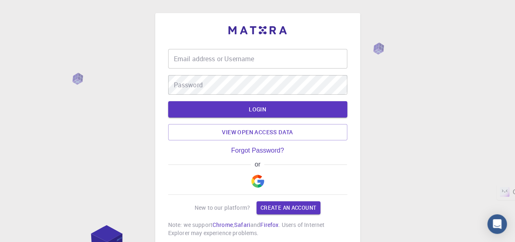
click at [241, 53] on input "Email address or Username" at bounding box center [257, 59] width 179 height 20
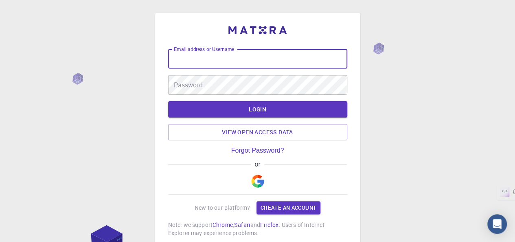
type input "v"
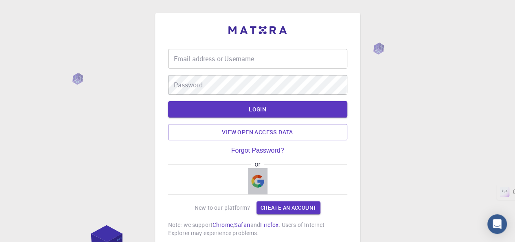
click at [261, 181] on img "button" at bounding box center [257, 180] width 13 height 13
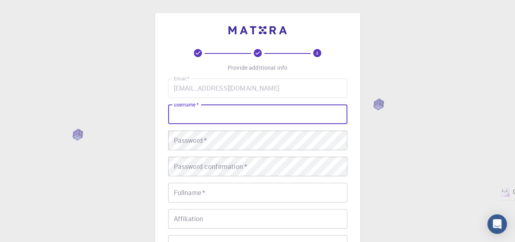
click at [202, 116] on input "username   *" at bounding box center [257, 114] width 179 height 20
type input "vazi"
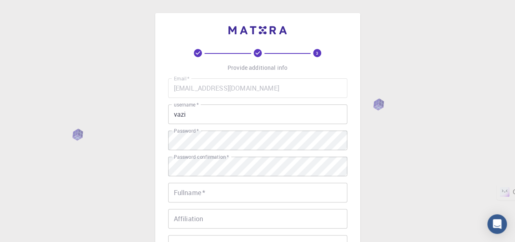
click at [330, 207] on div "Email   * [EMAIL_ADDRESS][DOMAIN_NAME] Email   * username   * vazi username   *…" at bounding box center [257, 190] width 179 height 224
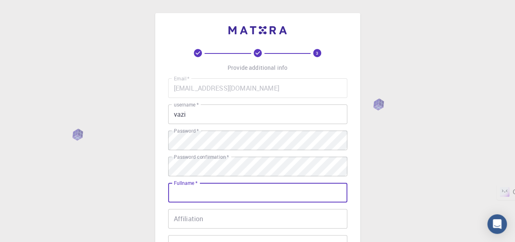
click at [278, 191] on input "Fullname   *" at bounding box center [257, 193] width 179 height 20
type input "Vazira Ochilova"
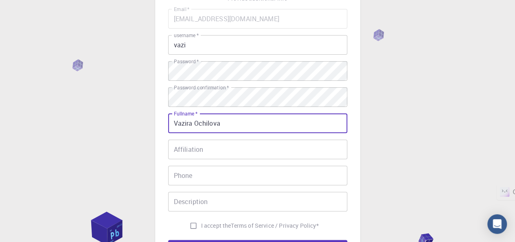
scroll to position [81, 0]
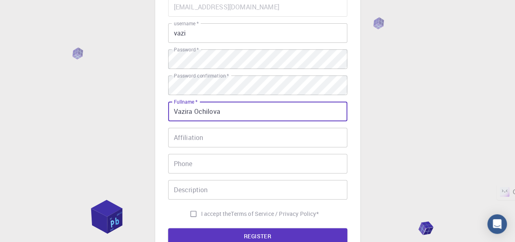
click at [218, 136] on input "Affiliation" at bounding box center [257, 138] width 179 height 20
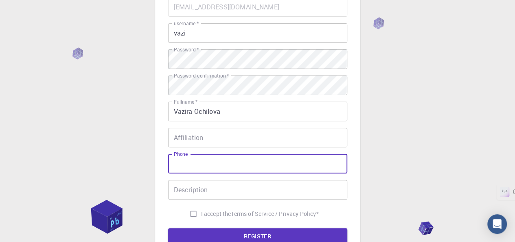
click at [200, 164] on input "Phone" at bounding box center [257, 164] width 179 height 20
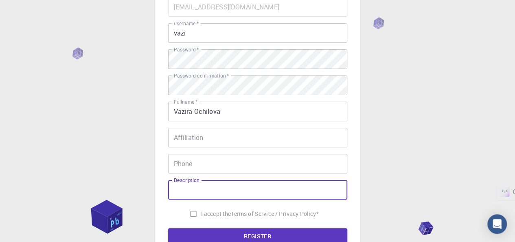
click at [203, 189] on input "Description" at bounding box center [257, 190] width 179 height 20
click at [186, 141] on input "Affiliation" at bounding box center [257, 138] width 179 height 20
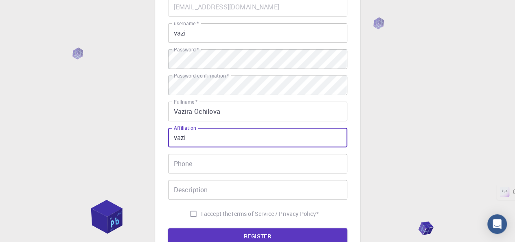
type input "vazi"
click at [179, 165] on input "Phone" at bounding box center [257, 164] width 179 height 20
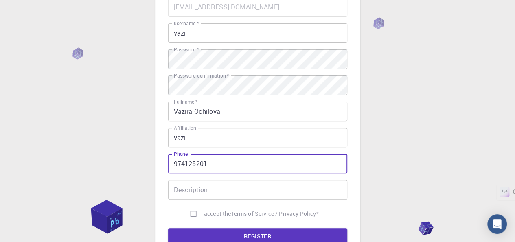
type input "974125201"
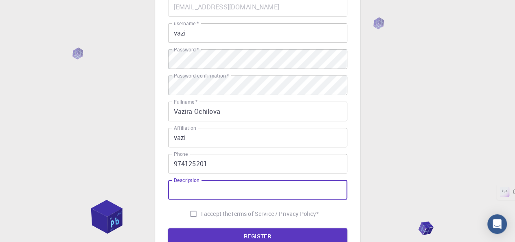
click at [181, 190] on input "Description" at bounding box center [257, 190] width 179 height 20
type input "easy"
click at [192, 216] on input "I accept the Terms of Service / Privacy Policy *" at bounding box center [193, 213] width 15 height 15
checkbox input "true"
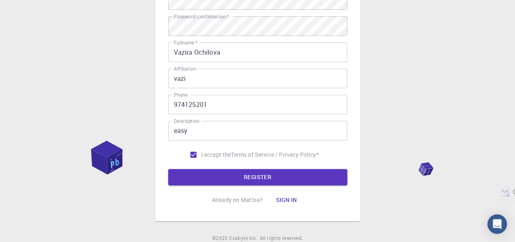
scroll to position [142, 0]
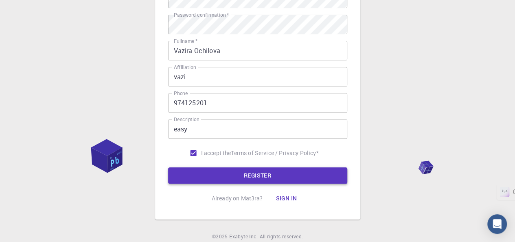
click at [274, 177] on button "REGISTER" at bounding box center [257, 175] width 179 height 16
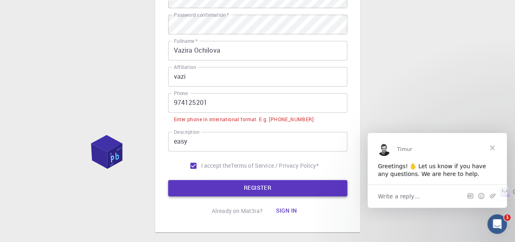
scroll to position [0, 0]
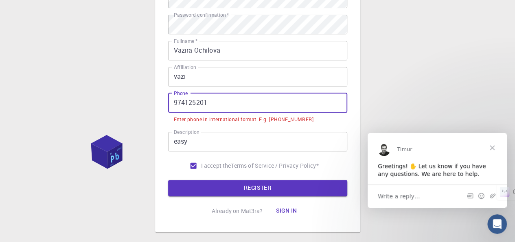
click at [172, 101] on input "974125201" at bounding box center [257, 103] width 179 height 20
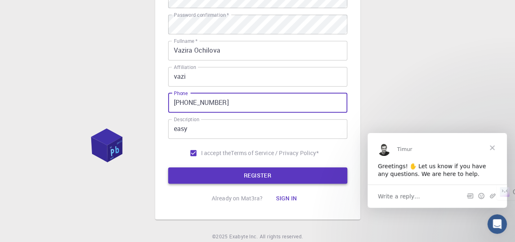
type input "[PHONE_NUMBER]"
click at [249, 169] on button "REGISTER" at bounding box center [257, 175] width 179 height 16
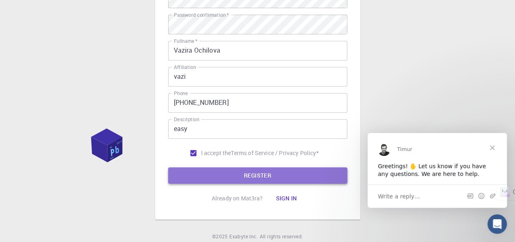
click at [254, 175] on button "REGISTER" at bounding box center [257, 175] width 179 height 16
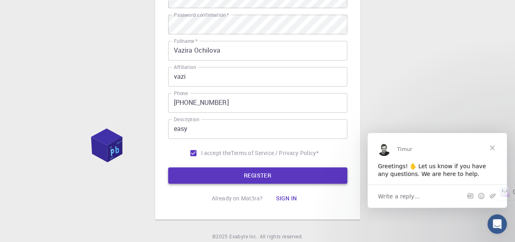
click at [254, 175] on button "REGISTER" at bounding box center [257, 175] width 179 height 16
click at [287, 198] on button "Sign in" at bounding box center [286, 198] width 34 height 16
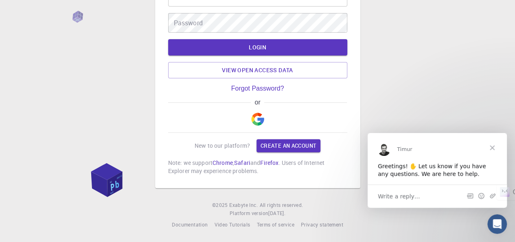
type input "vazi"
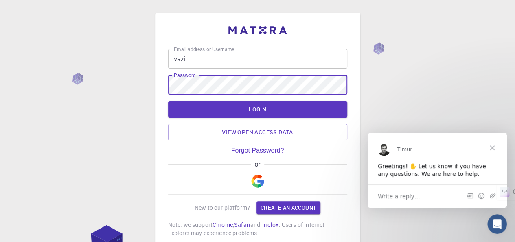
click at [166, 82] on div "Email address or Username vazi Email address or Username Password Password LOGI…" at bounding box center [257, 131] width 205 height 237
